Goal: Task Accomplishment & Management: Complete application form

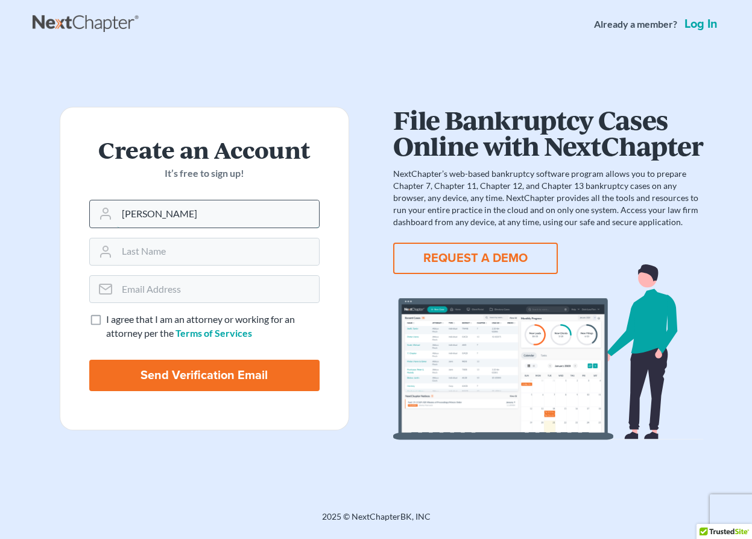
type input "Kenneth"
type input "Gray"
type input "clio@prudentword.com"
click at [106, 320] on label "I agree that I am an attorney or working for an attorney per the Terms of Servi…" at bounding box center [213, 326] width 214 height 28
click at [111, 320] on input "I agree that I am an attorney or working for an attorney per the Terms of Servi…" at bounding box center [115, 316] width 8 height 8
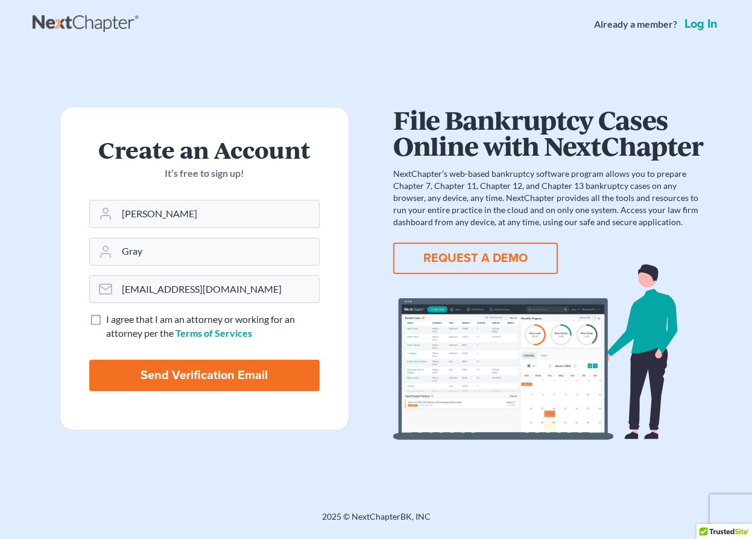
checkbox input "true"
click at [154, 381] on input "Send Verification Email" at bounding box center [204, 375] width 230 height 31
type input "Thinking..."
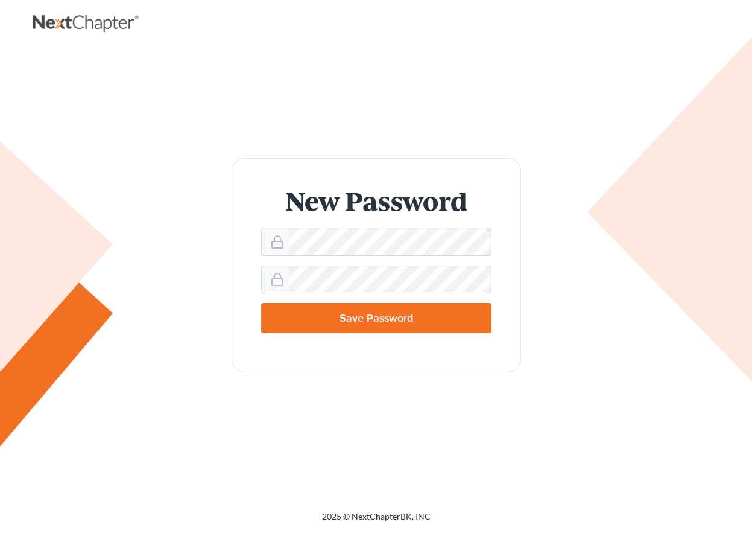
click at [363, 326] on input "Save Password" at bounding box center [376, 318] width 230 height 30
type input "Thinking..."
click at [408, 317] on input "Save Password" at bounding box center [376, 318] width 230 height 30
type input "Thinking..."
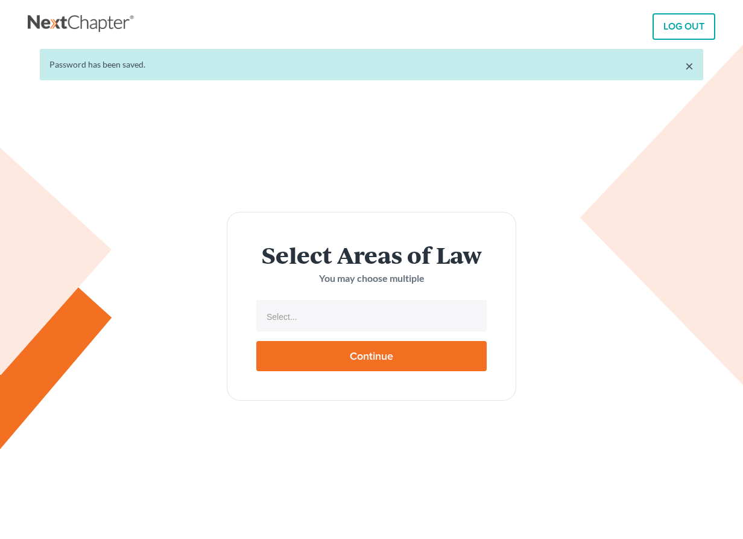
select select
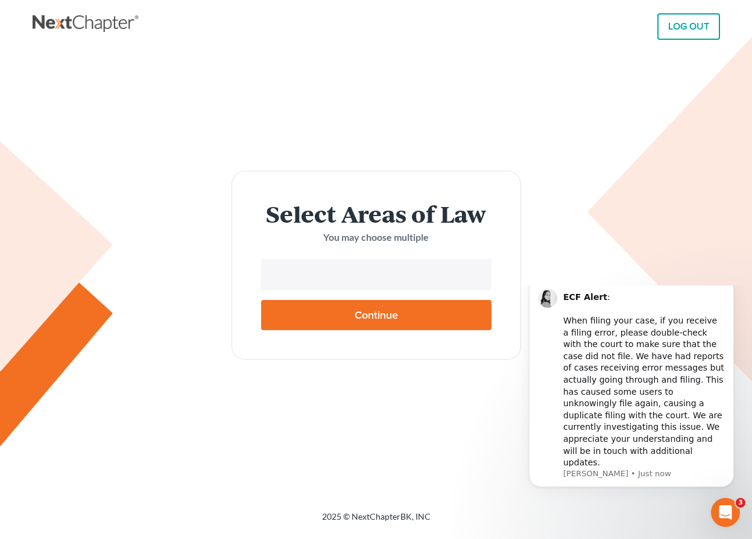
click at [316, 276] on input "text" at bounding box center [375, 276] width 214 height 18
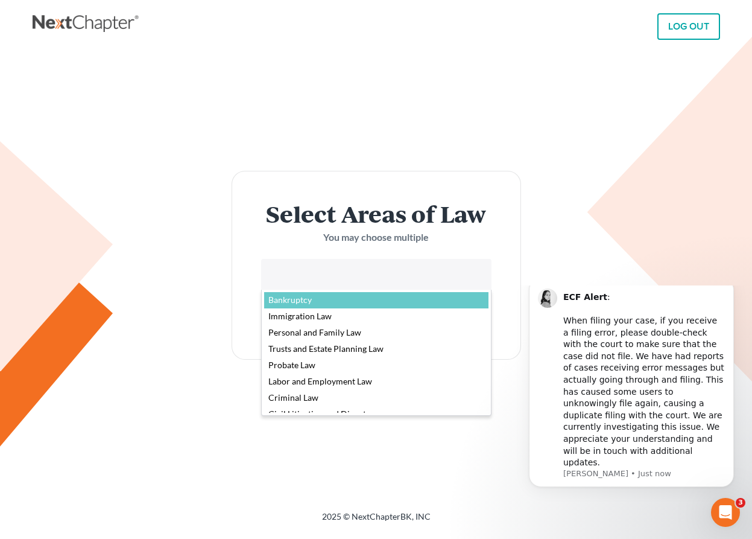
select select "4556"
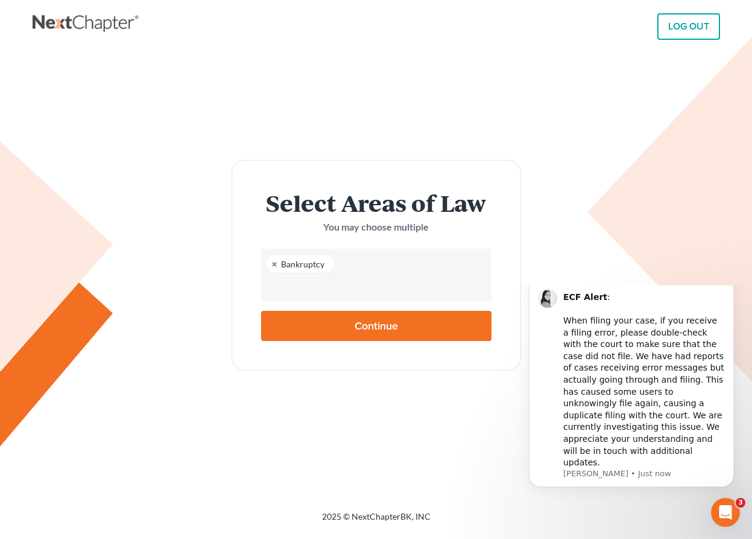
click at [355, 331] on input "Continue" at bounding box center [376, 326] width 230 height 30
type input "Thinking..."
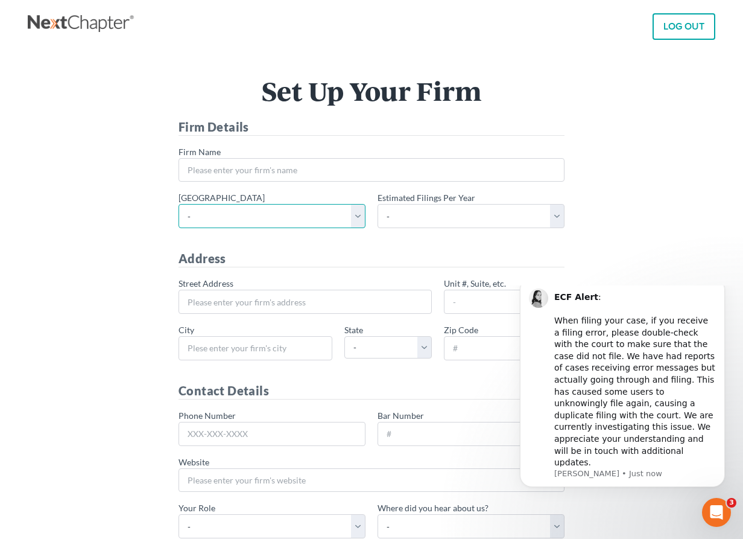
select select "10"
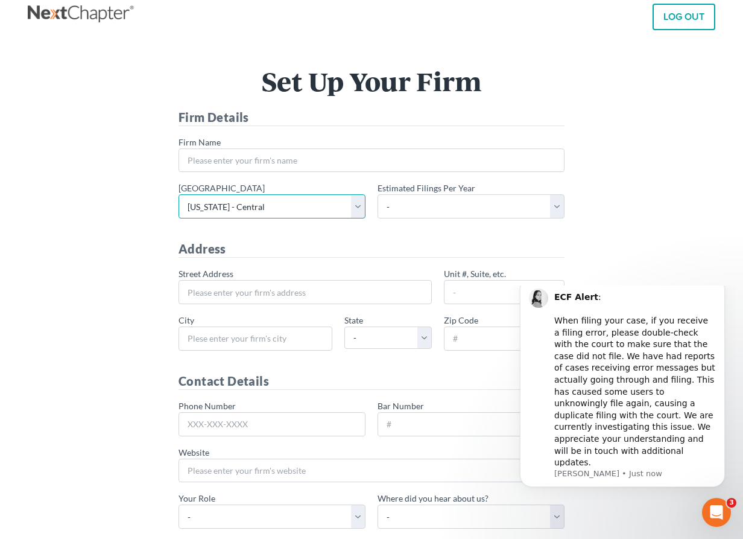
scroll to position [12, 0]
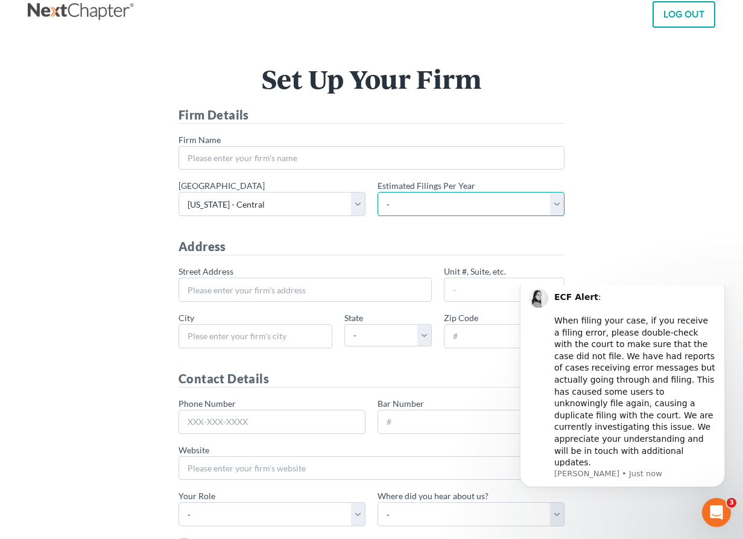
select select "1"
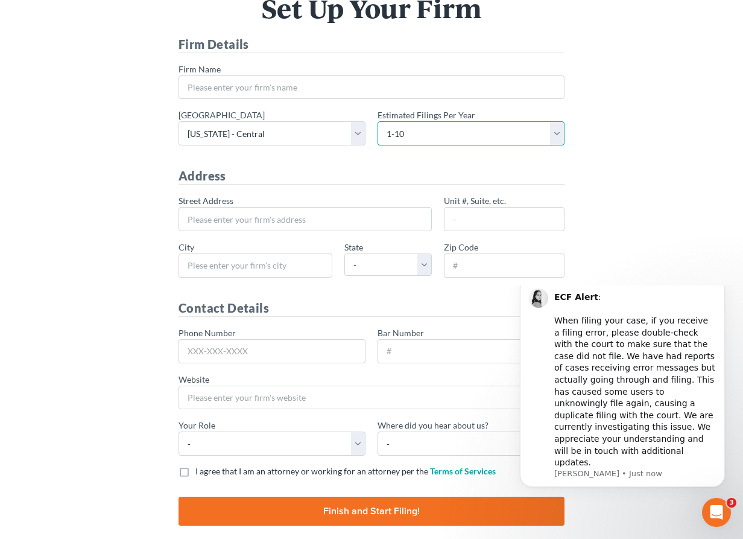
scroll to position [57, 0]
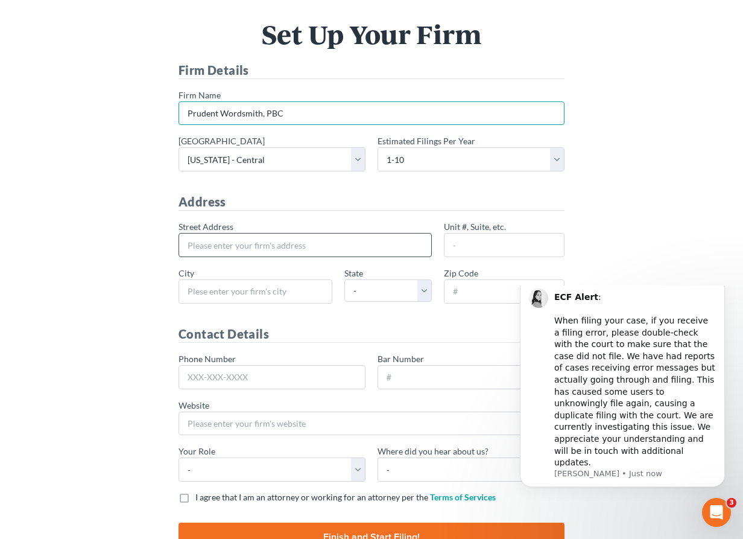
type input "Prudent Wordsmith, PBC"
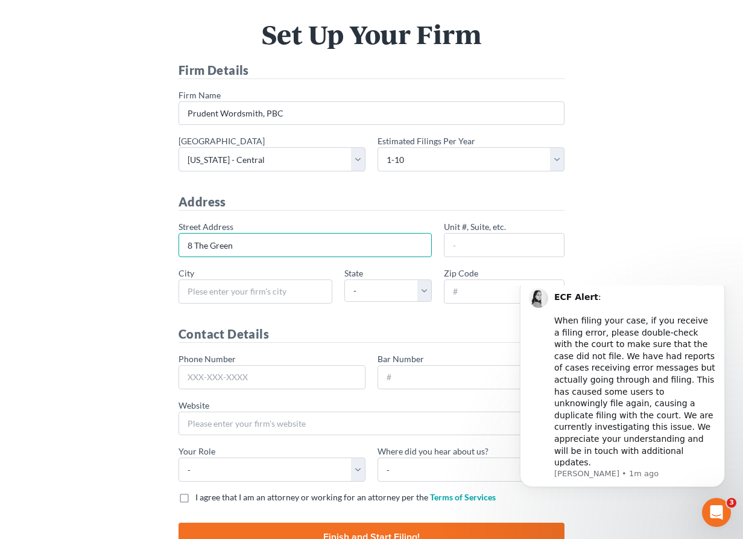
type input "8 The Green"
type input "Ste. 21185"
type input "Dover"
select select "DE"
type input "19901"
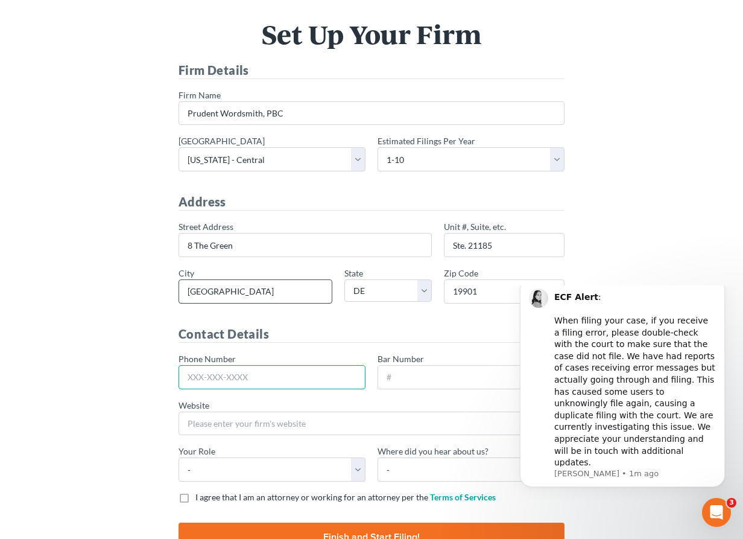
scroll to position [134, 0]
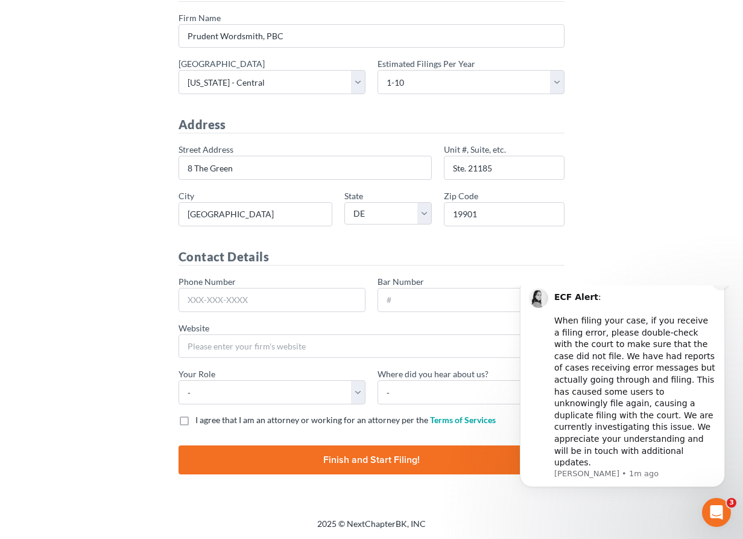
click at [723, 284] on icon "Dismiss notification" at bounding box center [721, 280] width 7 height 7
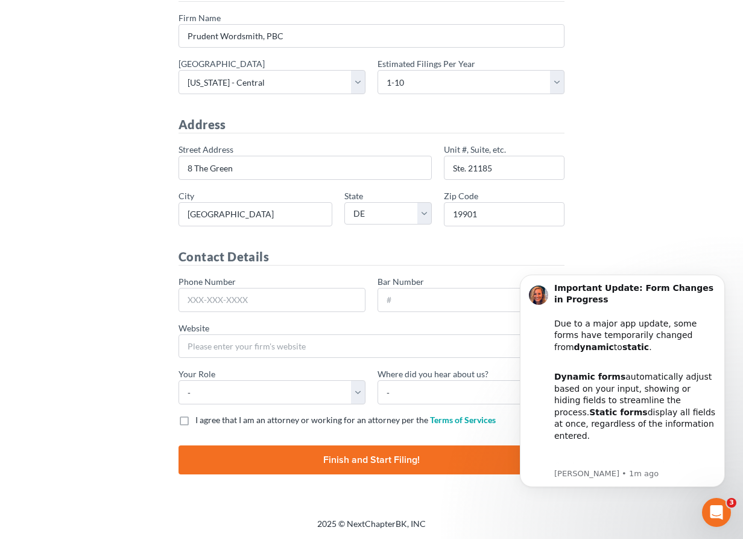
click at [642, 516] on div "Set Up Your Firm Firm Details * Firm Name Prudent Wordsmith, PBC * Primary dist…" at bounding box center [372, 216] width 688 height 603
click at [718, 278] on icon "Dismiss notification" at bounding box center [721, 277] width 7 height 7
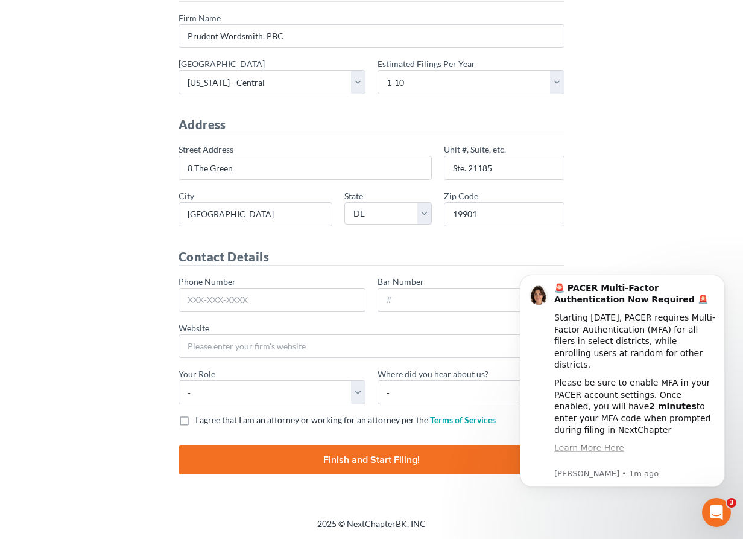
click at [719, 278] on icon "Dismiss notification" at bounding box center [721, 277] width 5 height 5
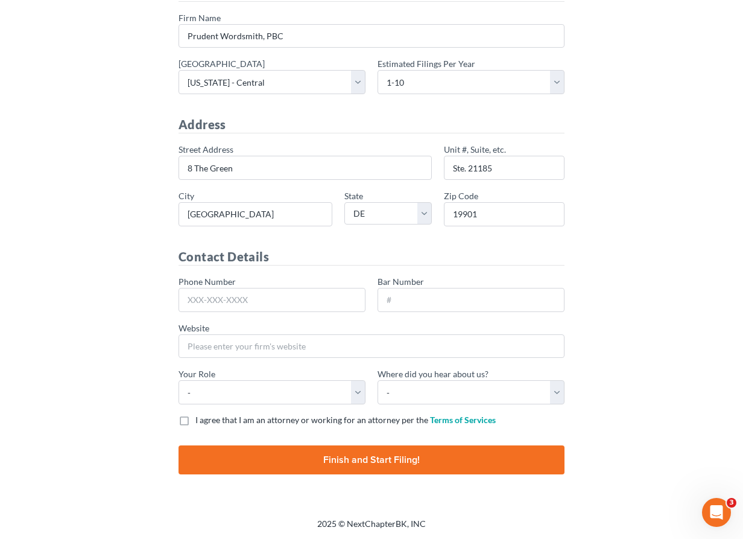
click at [195, 420] on label "I agree that I am an attorney or working for an attorney per the Terms of Servi…" at bounding box center [345, 420] width 300 height 12
click at [200, 420] on input "I agree that I am an attorney or working for an attorney per the Terms of Servi…" at bounding box center [204, 418] width 8 height 8
checkbox input "true"
click at [288, 461] on input "Finish and Start Filing!" at bounding box center [372, 459] width 386 height 29
type input "Thinking..."
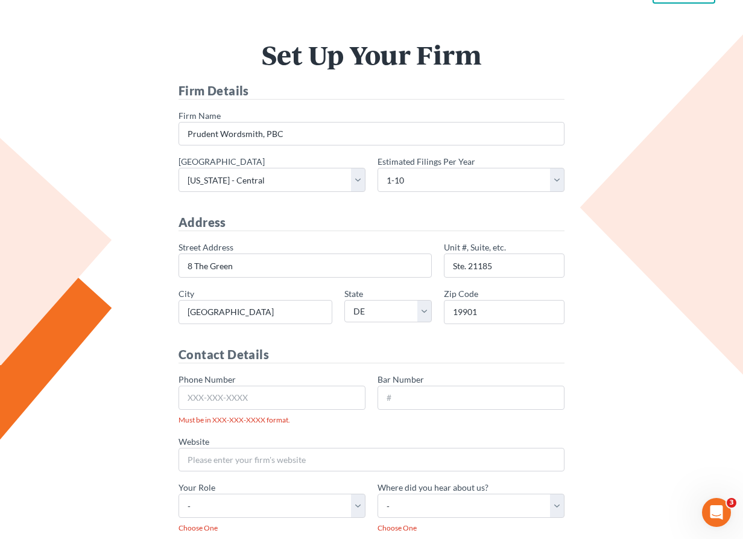
scroll to position [129, 0]
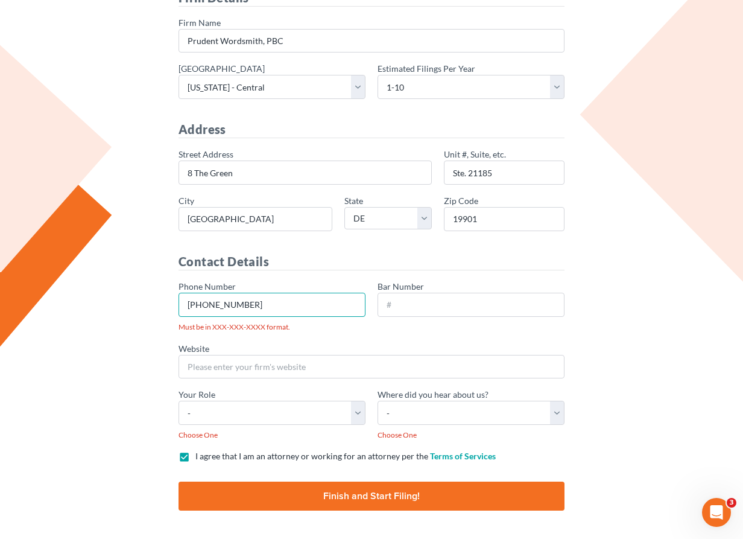
type input "302-200-8770"
select select "assistant"
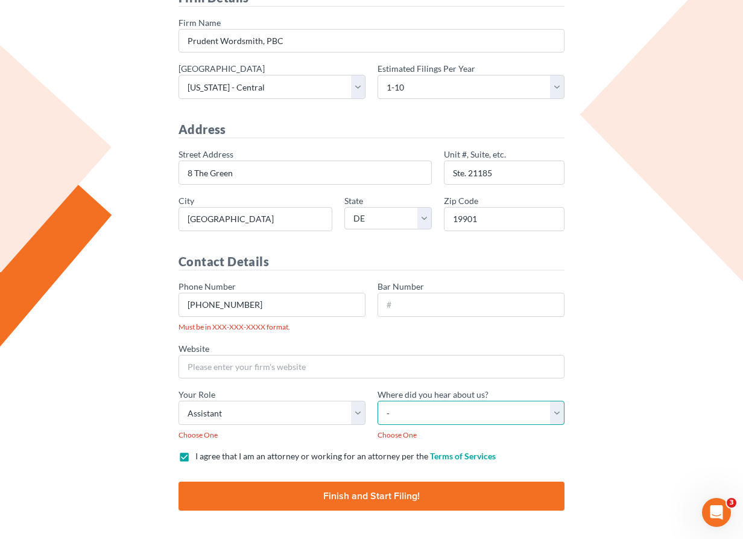
select select "Clio"
click at [285, 501] on input "Finish and Start Filing!" at bounding box center [372, 495] width 386 height 29
type input "Thinking..."
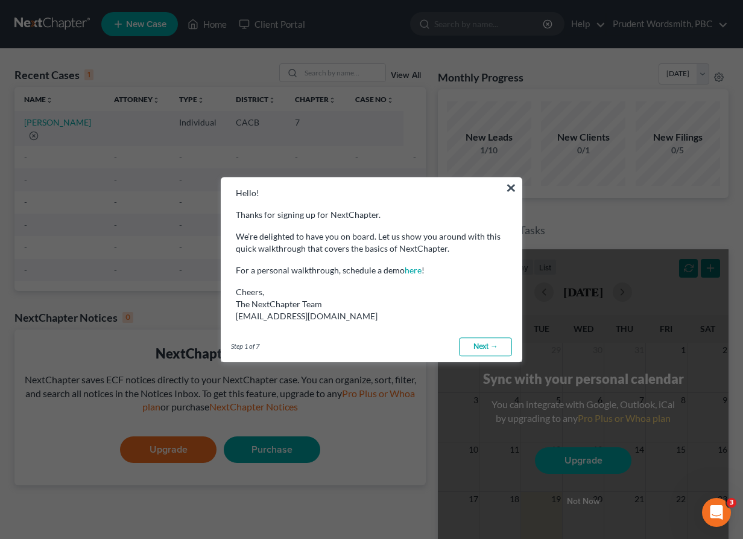
click at [499, 340] on link "Next →" at bounding box center [485, 346] width 53 height 19
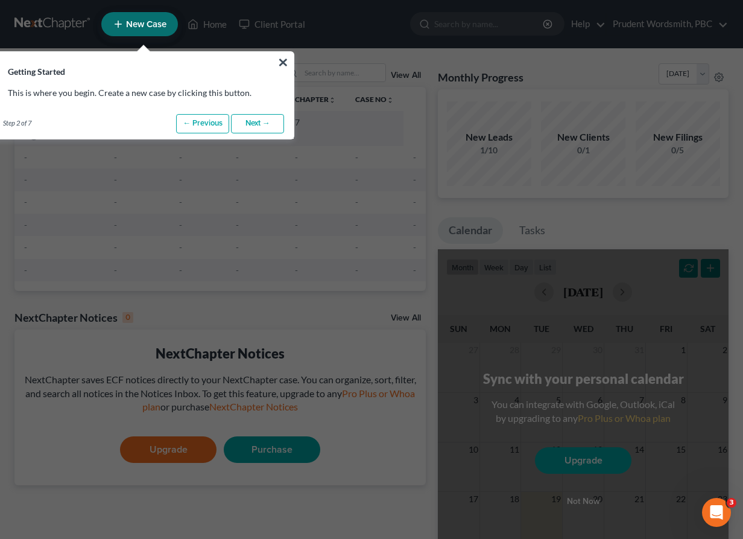
click at [255, 126] on link "Next →" at bounding box center [257, 123] width 53 height 19
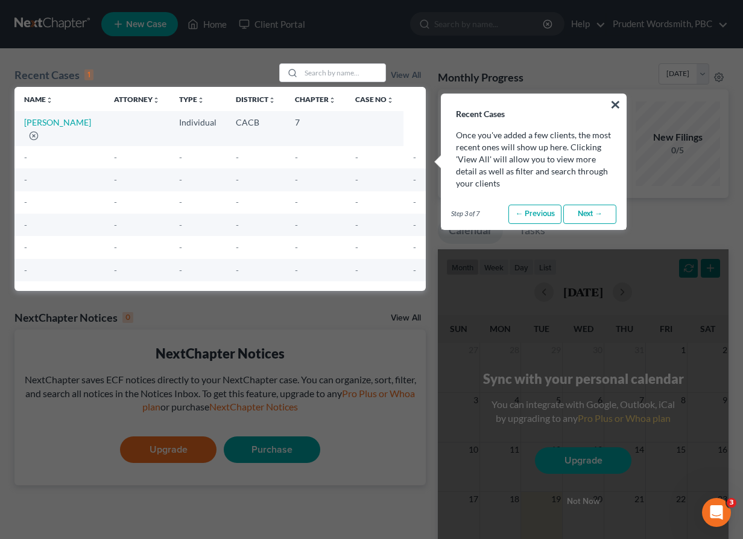
click at [598, 213] on link "Next →" at bounding box center [589, 214] width 53 height 19
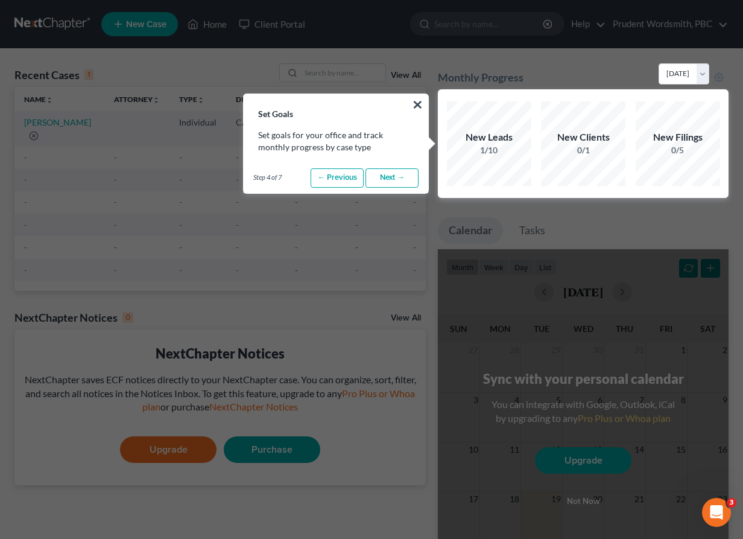
click at [390, 179] on link "Next →" at bounding box center [392, 177] width 53 height 19
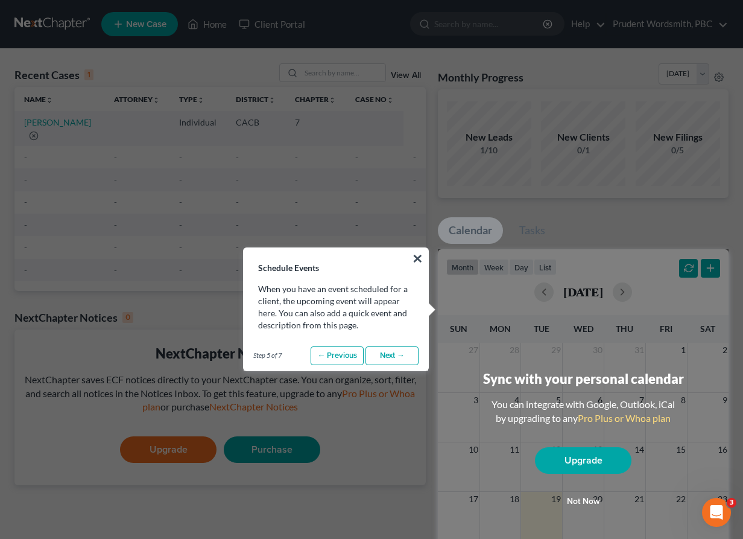
click at [403, 355] on link "Next →" at bounding box center [392, 355] width 53 height 19
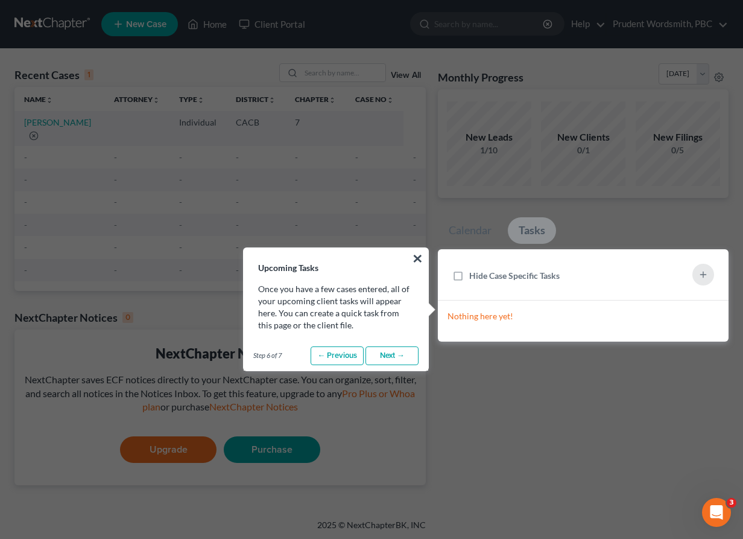
click at [401, 354] on link "Next →" at bounding box center [392, 355] width 53 height 19
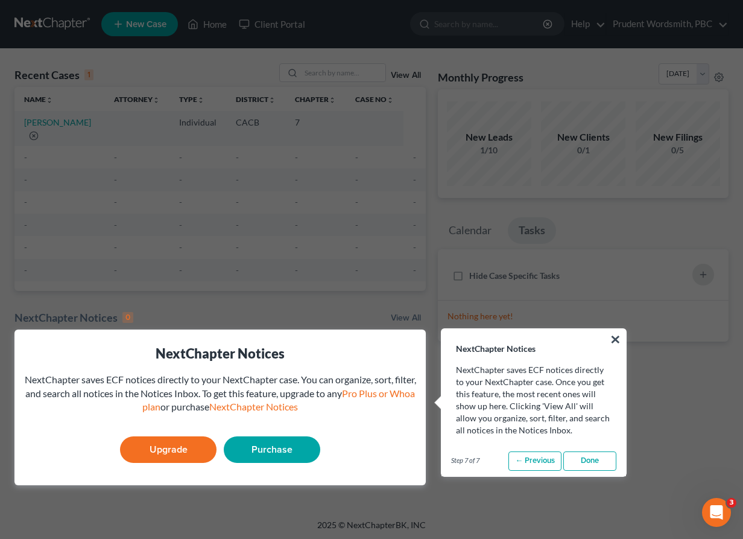
click at [598, 462] on link "Done" at bounding box center [589, 460] width 53 height 19
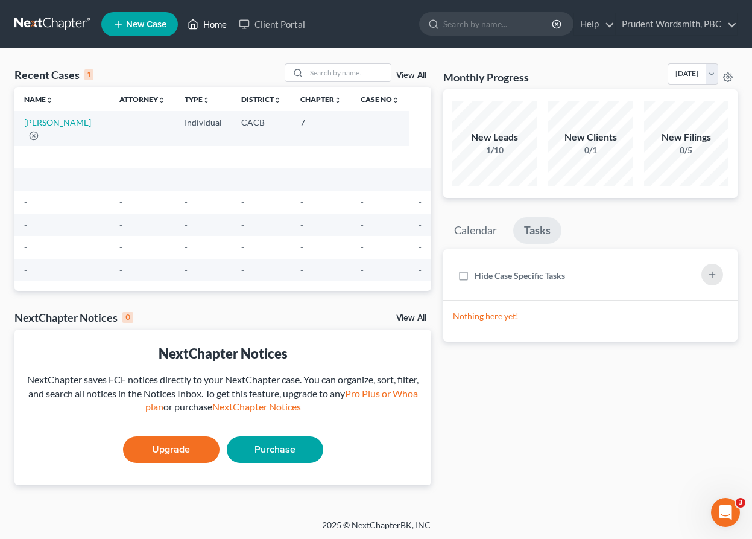
click at [213, 27] on link "Home" at bounding box center [207, 24] width 51 height 22
click at [213, 26] on link "Home" at bounding box center [207, 24] width 51 height 22
click at [286, 24] on link "Client Portal" at bounding box center [272, 24] width 78 height 22
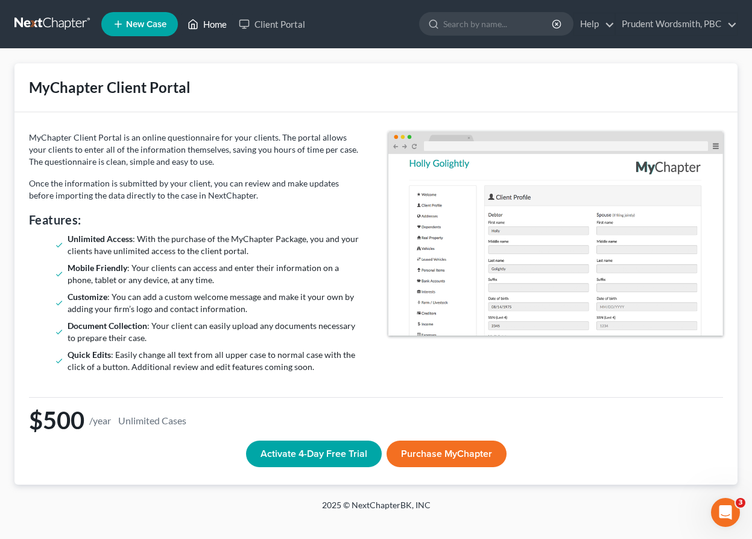
click at [203, 27] on link "Home" at bounding box center [207, 24] width 51 height 22
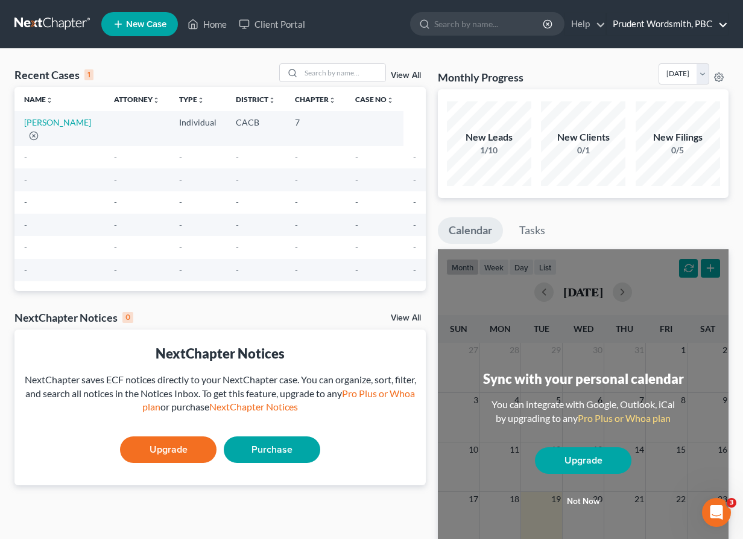
click at [722, 28] on link "Prudent Wordsmith, PBC" at bounding box center [667, 24] width 121 height 22
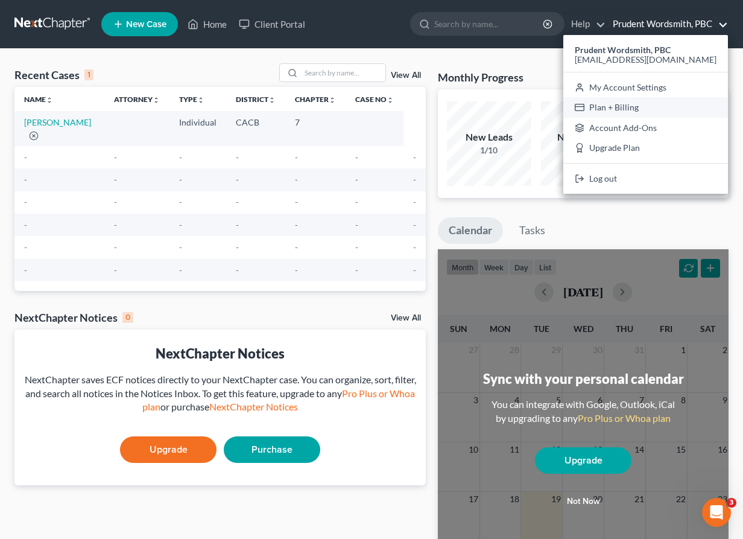
click at [670, 110] on link "Plan + Billing" at bounding box center [645, 107] width 165 height 21
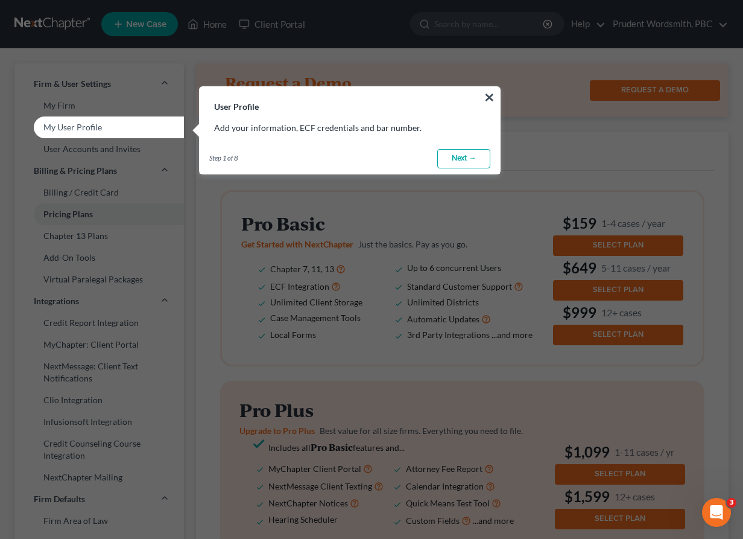
click at [466, 156] on link "Next →" at bounding box center [463, 158] width 53 height 19
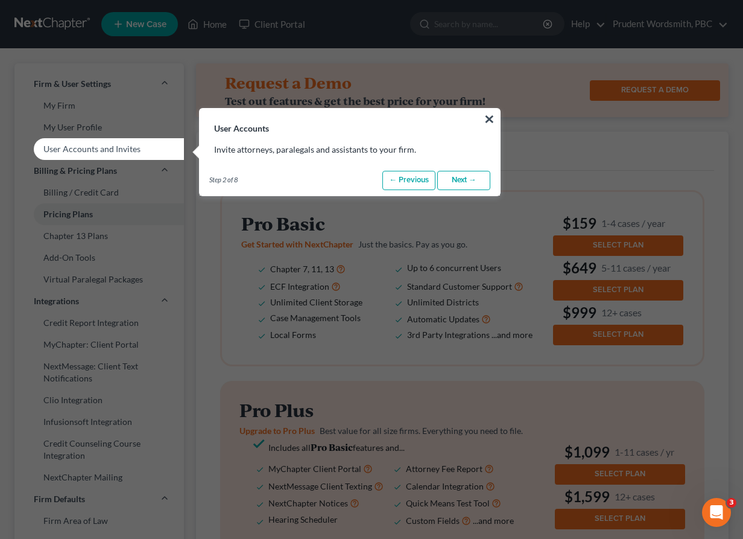
click at [469, 181] on link "Next →" at bounding box center [463, 180] width 53 height 19
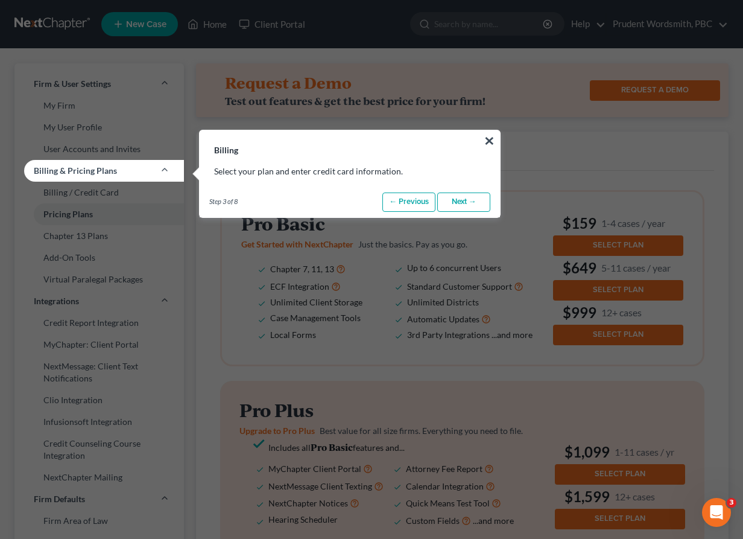
click at [455, 200] on link "Next →" at bounding box center [463, 201] width 53 height 19
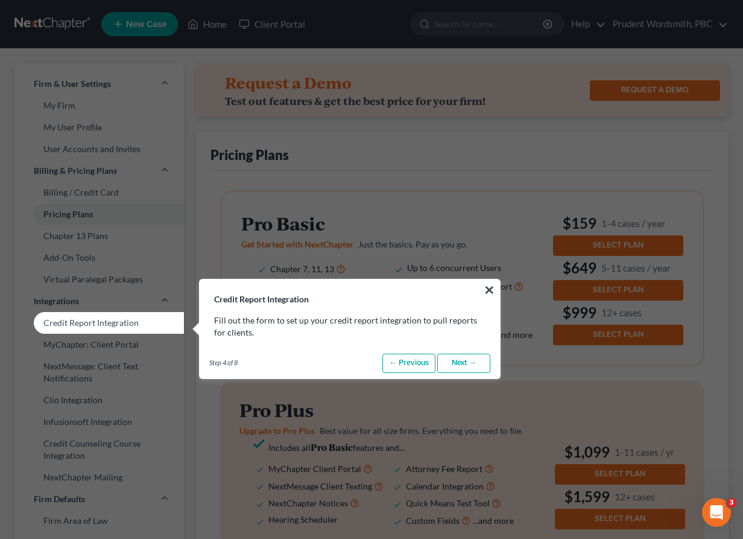
click at [470, 363] on link "Next →" at bounding box center [463, 363] width 53 height 19
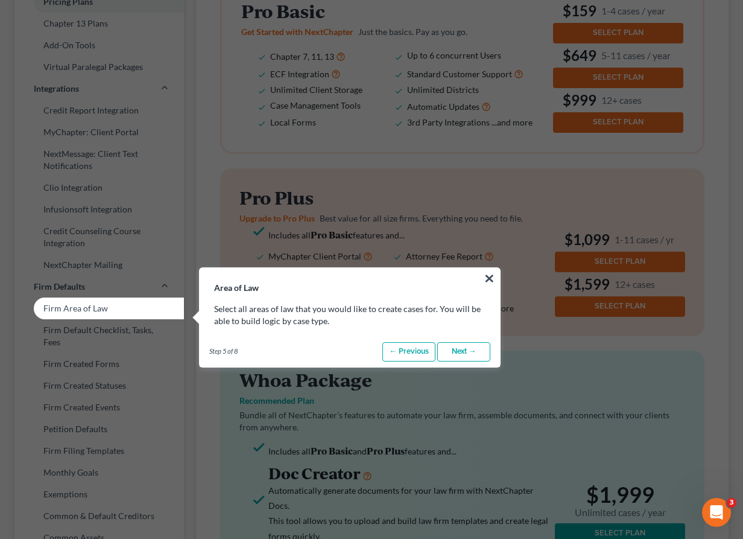
scroll to position [287, 0]
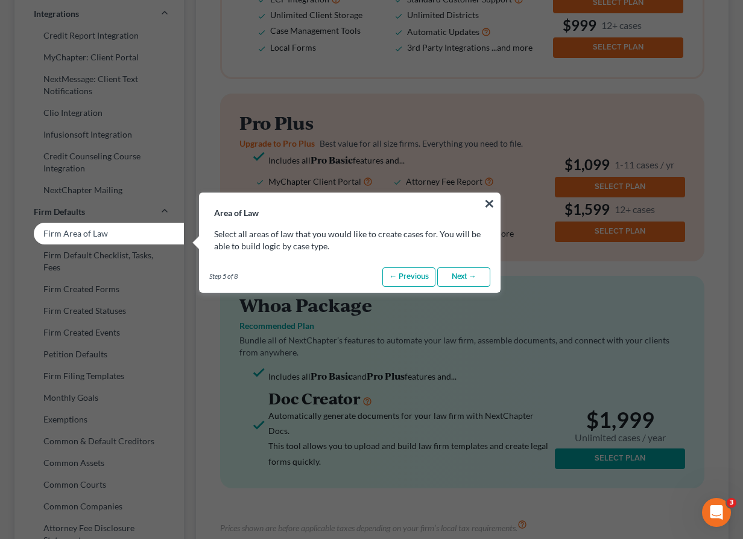
click at [465, 276] on link "Next →" at bounding box center [463, 276] width 53 height 19
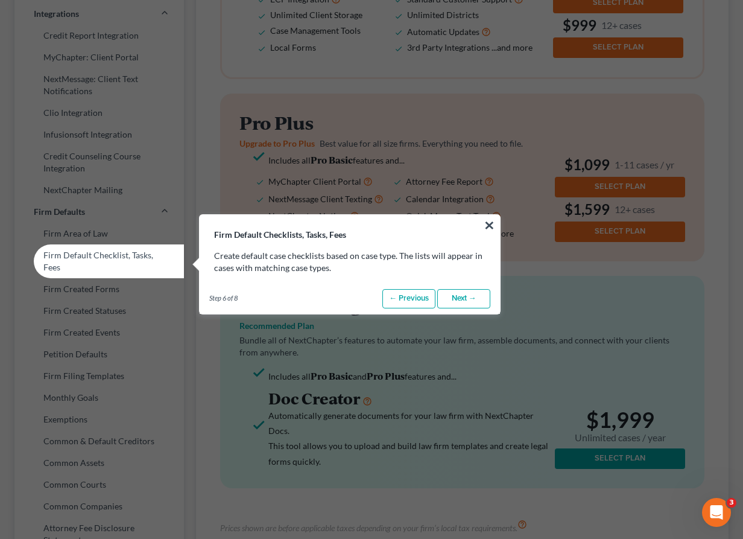
click at [473, 303] on link "Next →" at bounding box center [463, 298] width 53 height 19
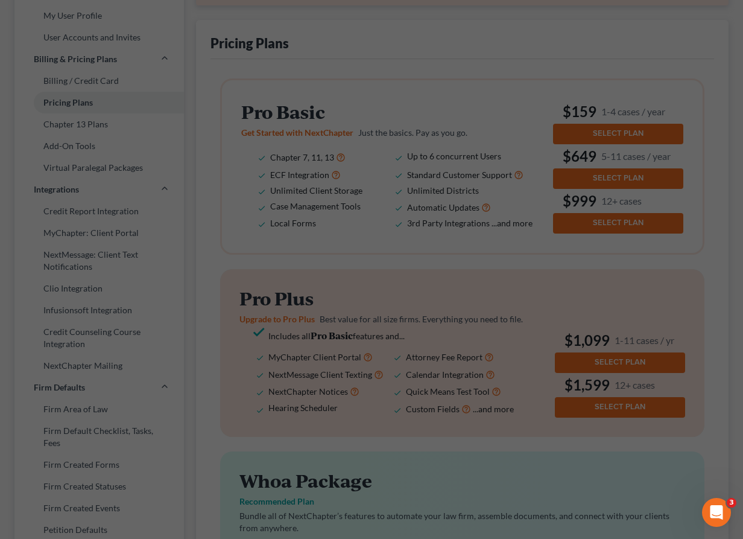
scroll to position [0, 0]
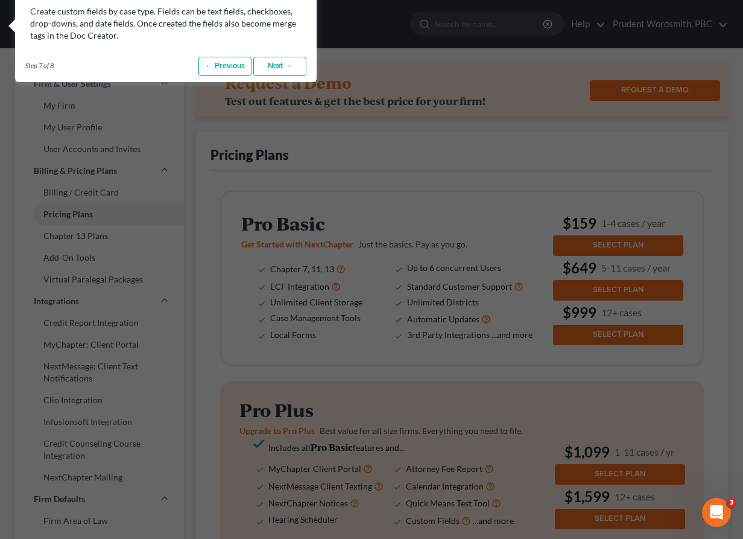
click at [284, 65] on link "Next →" at bounding box center [279, 66] width 53 height 19
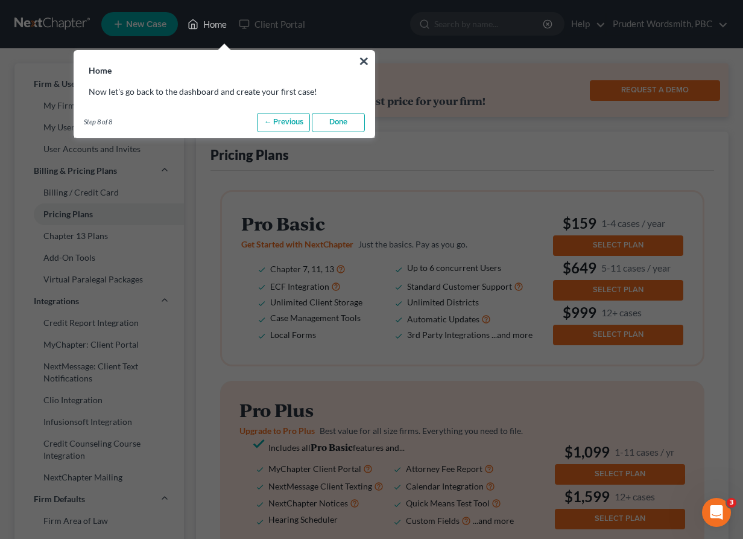
click at [344, 121] on link "Done" at bounding box center [338, 122] width 53 height 19
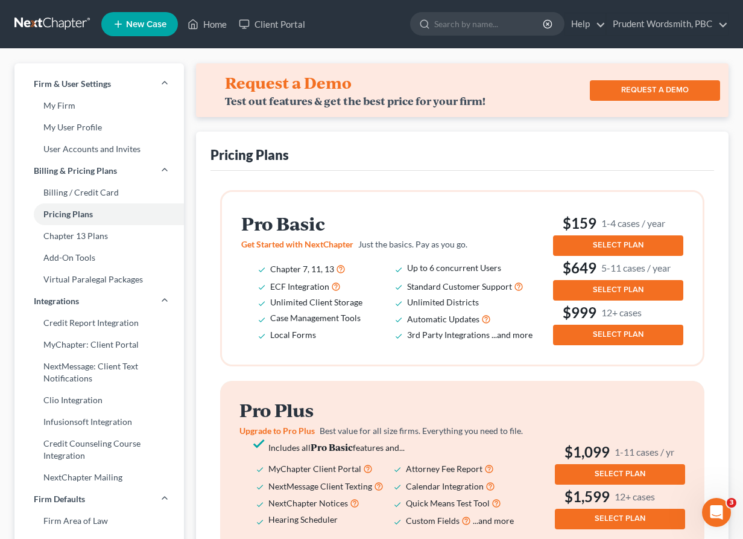
click at [598, 235] on button "SELECT PLAN" at bounding box center [618, 245] width 130 height 21
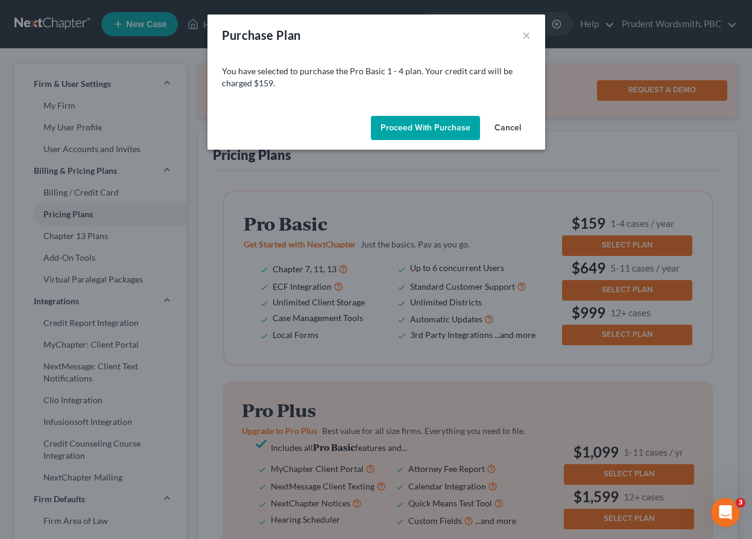
click at [513, 125] on button "Cancel" at bounding box center [508, 128] width 46 height 24
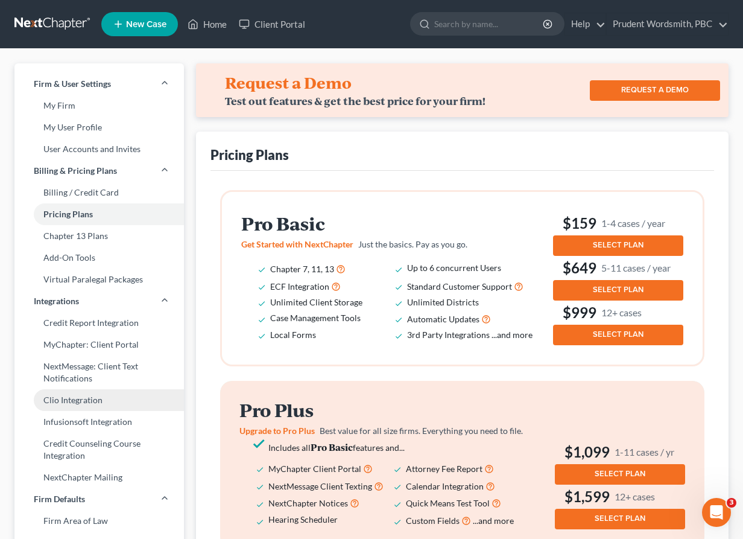
click at [60, 402] on link "Clio Integration" at bounding box center [99, 400] width 170 height 22
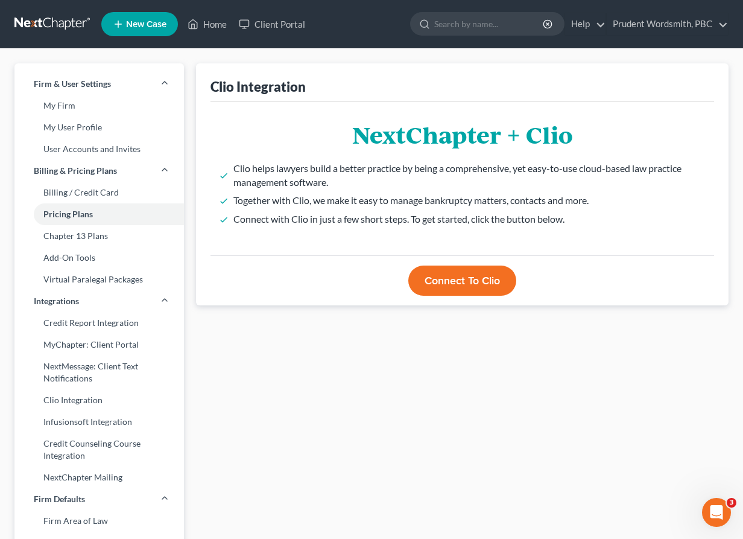
click at [449, 274] on button "Connect to Clio" at bounding box center [462, 280] width 108 height 30
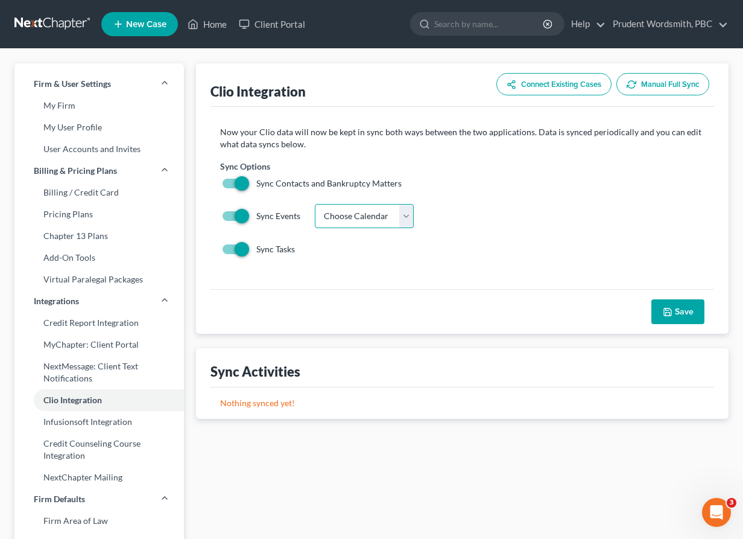
select select "1"
click at [672, 307] on icon "button" at bounding box center [668, 312] width 10 height 10
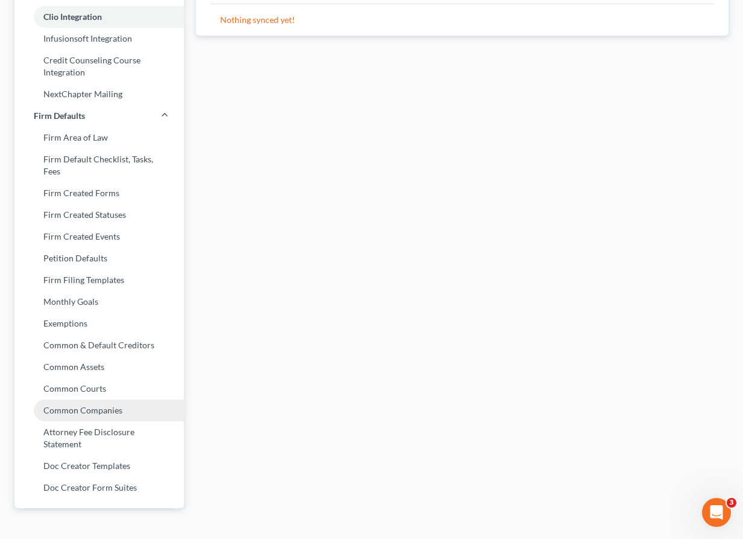
scroll to position [403, 0]
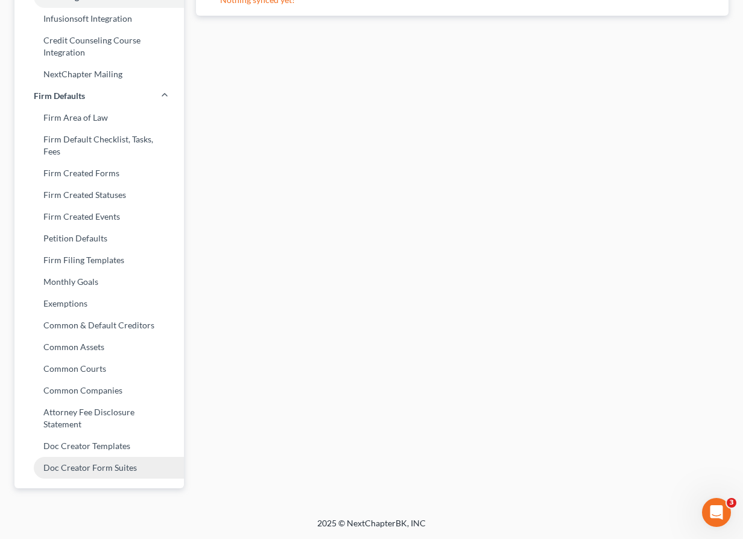
click at [66, 474] on link "Doc Creator Form Suites" at bounding box center [99, 468] width 170 height 22
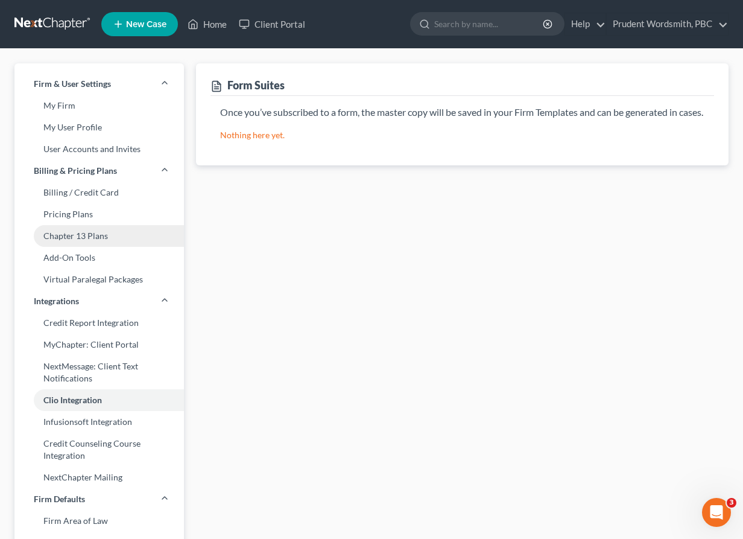
click at [87, 232] on link "Chapter 13 Plans" at bounding box center [99, 236] width 170 height 22
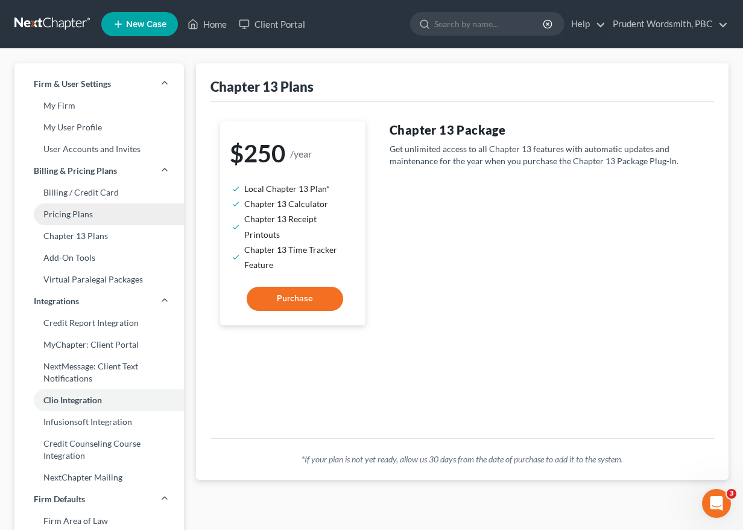
click at [77, 211] on link "Pricing Plans" at bounding box center [99, 214] width 170 height 22
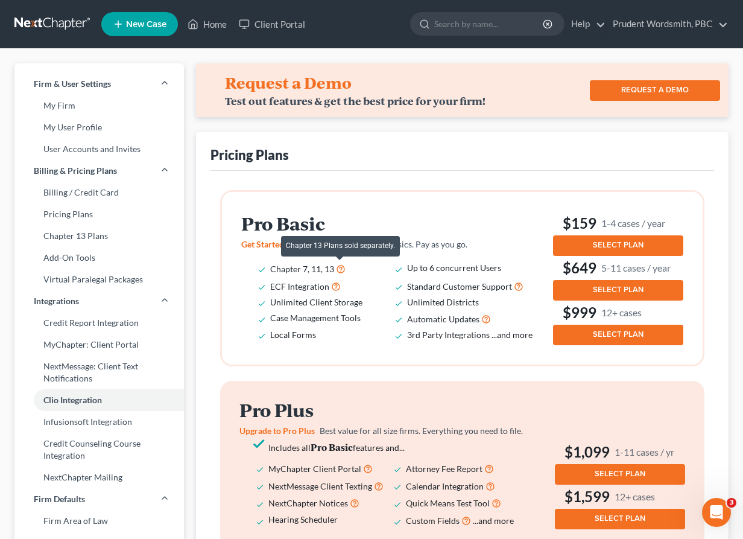
click at [340, 271] on icon at bounding box center [341, 267] width 10 height 11
click at [340, 268] on icon at bounding box center [341, 267] width 10 height 11
